Goal: Task Accomplishment & Management: Use online tool/utility

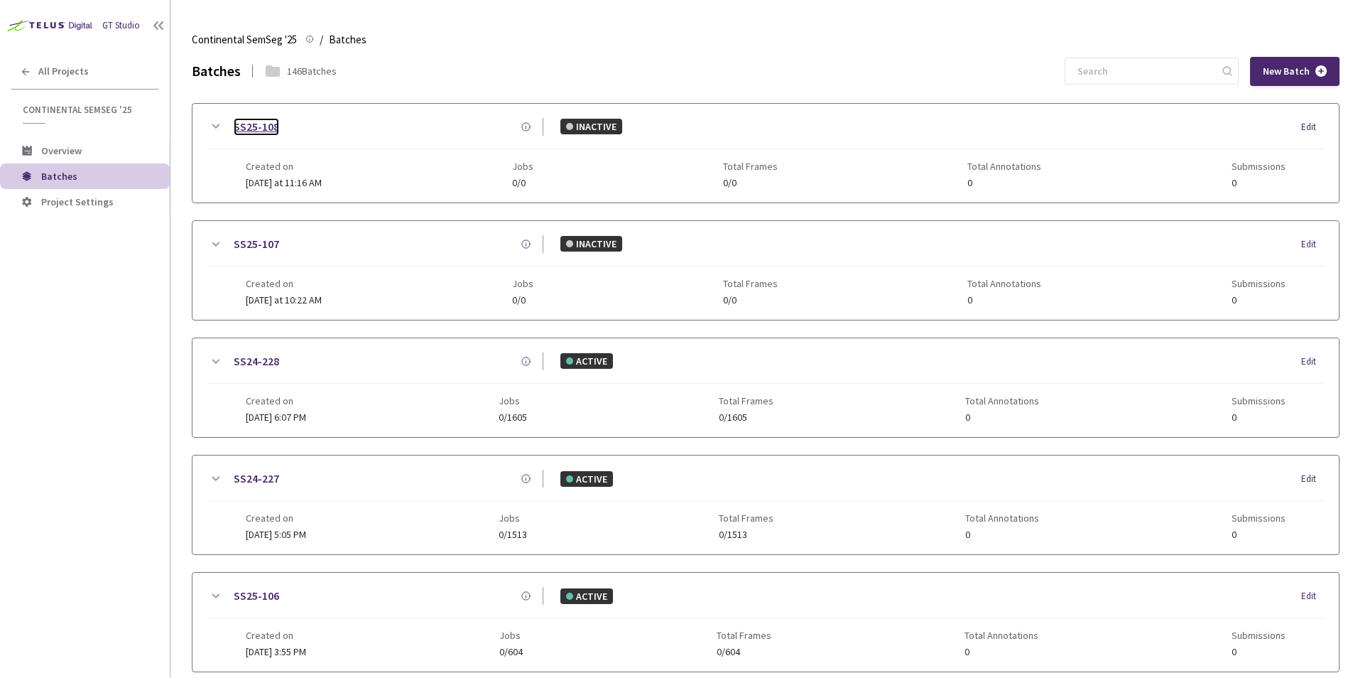
click at [271, 123] on link "SS25-108" at bounding box center [256, 127] width 45 height 18
click at [82, 313] on div "GT Studio All Projects Continental SemSeg '25 Continental SemSeg '25 Overview B…" at bounding box center [85, 318] width 170 height 637
click at [259, 128] on link "SS25-108" at bounding box center [256, 127] width 45 height 18
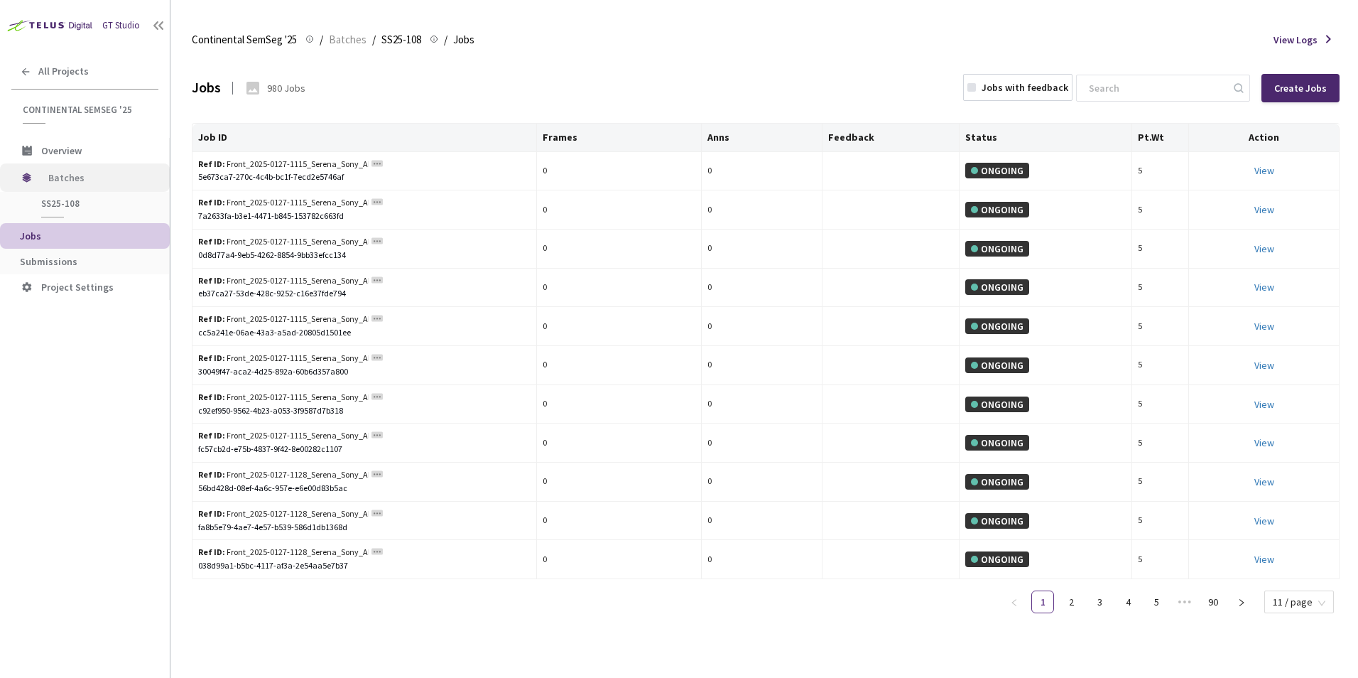
click at [64, 178] on span "Batches" at bounding box center [96, 177] width 97 height 28
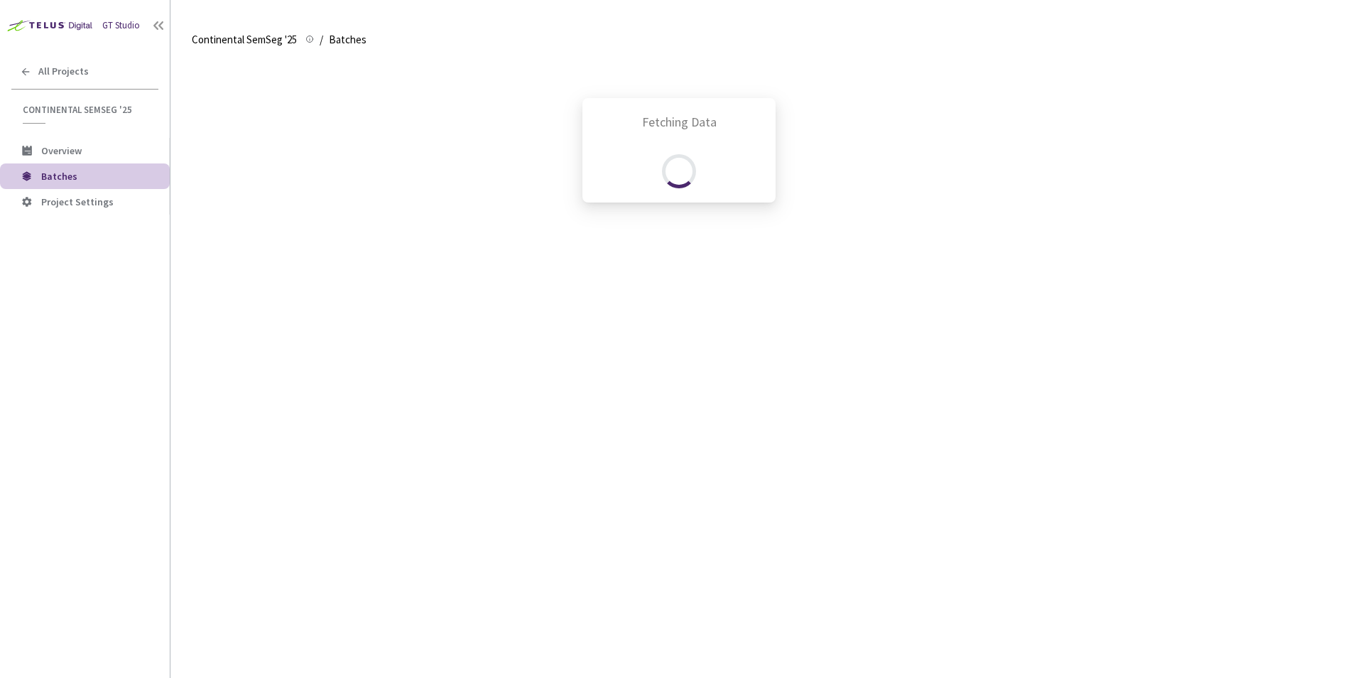
scroll to position [61, 0]
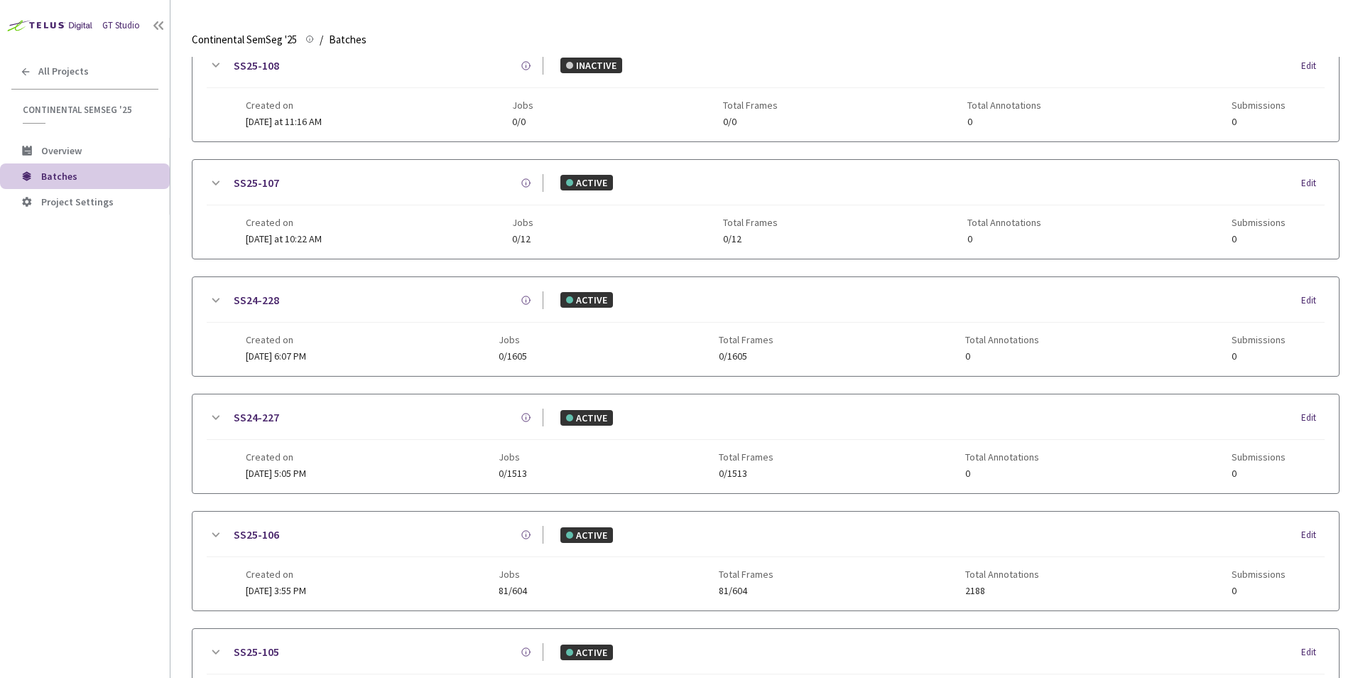
click at [119, 293] on div "GT Studio All Projects Continental SemSeg '25 Continental SemSeg '25 Overview B…" at bounding box center [85, 318] width 170 height 637
